Goal: Check status: Check status

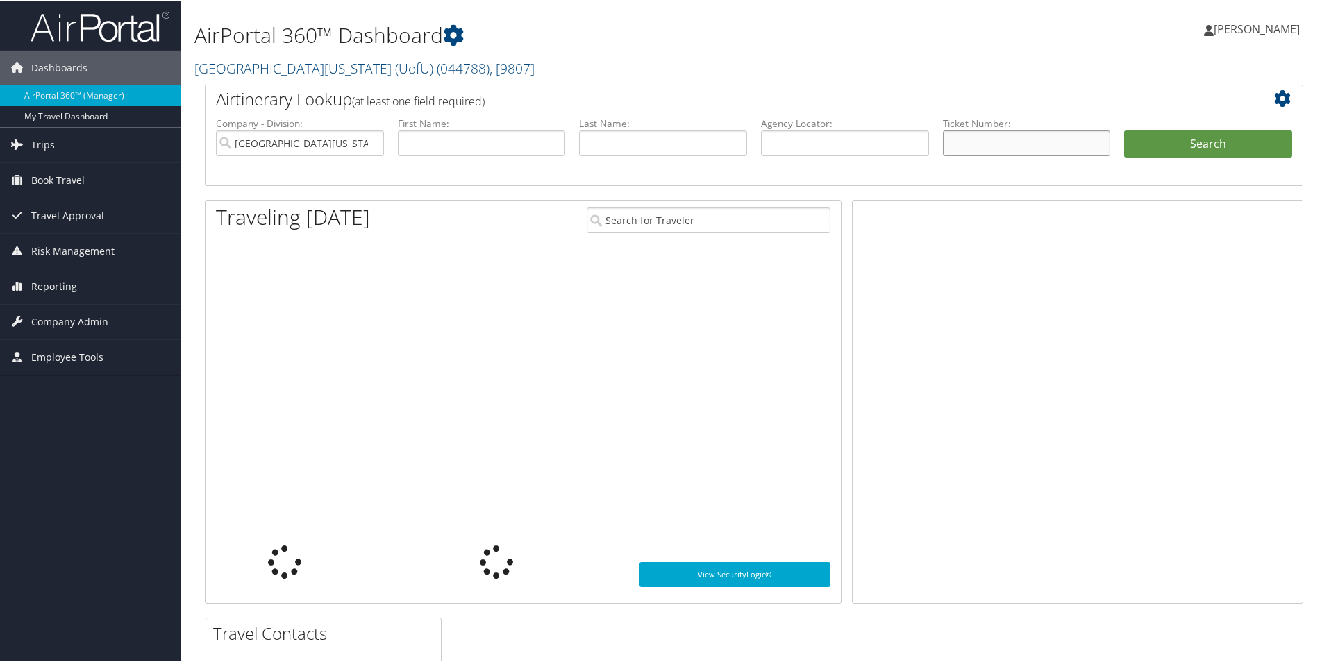
click at [989, 144] on input "text" at bounding box center [1027, 142] width 168 height 26
paste input "0067310984882"
type input "0067310984882"
click at [1195, 145] on button "Search" at bounding box center [1208, 143] width 168 height 28
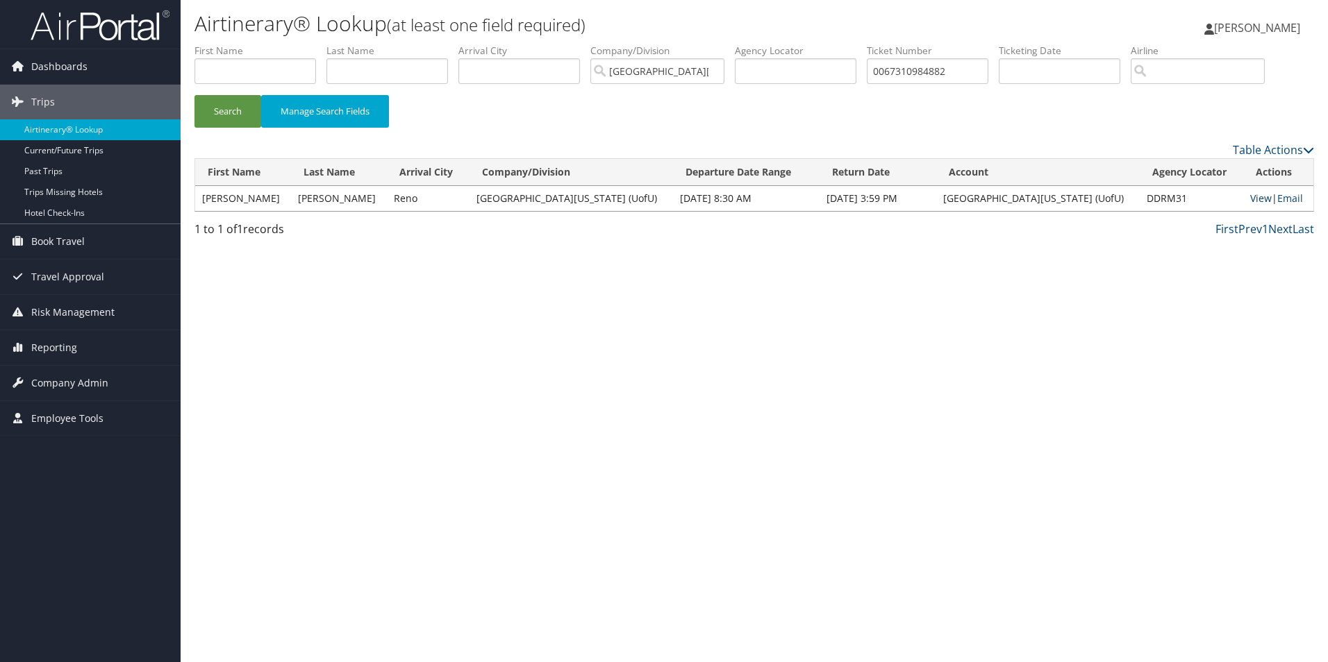
click at [1250, 197] on link "View" at bounding box center [1261, 198] width 22 height 13
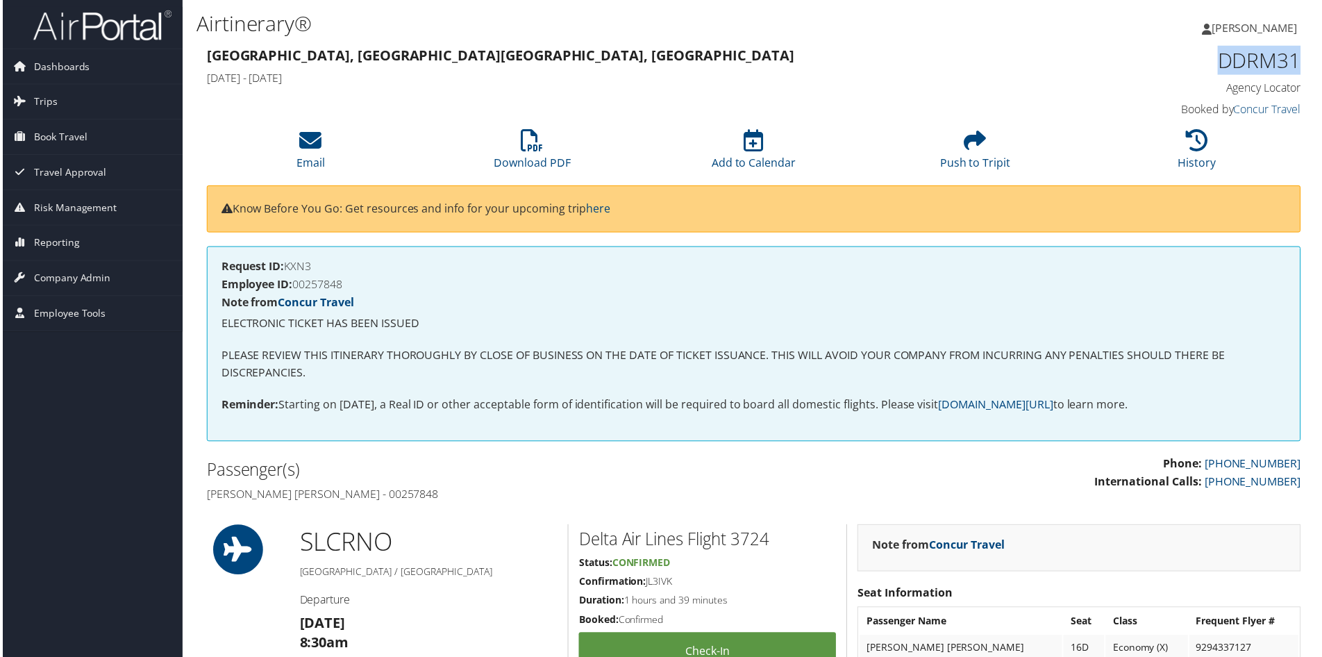
drag, startPoint x: 1299, startPoint y: 60, endPoint x: 1217, endPoint y: 69, distance: 82.4
click at [1217, 69] on div "DDRM31 Agency Locator Agency Locator DDRM31 Booked by Concur Travel Booked by C…" at bounding box center [1174, 83] width 280 height 79
copy h1 "DDRM31"
